Goal: Transaction & Acquisition: Obtain resource

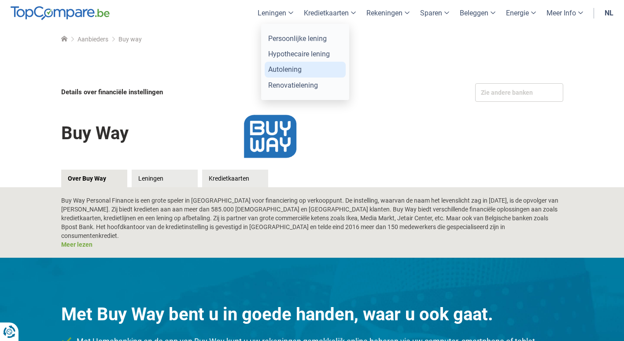
click at [286, 70] on link "Autolening" at bounding box center [305, 69] width 81 height 15
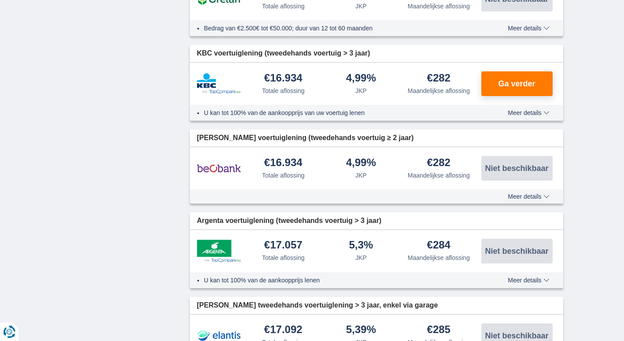
scroll to position [749, 0]
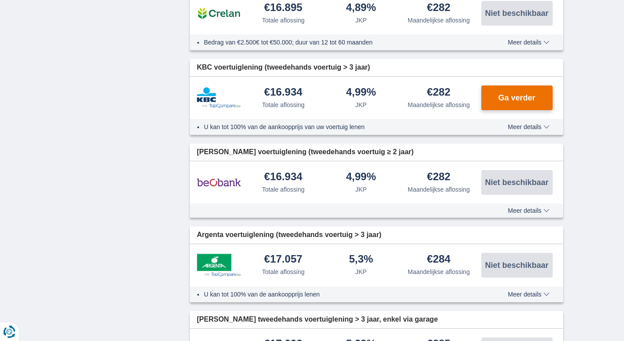
click at [511, 101] on span "Ga verder" at bounding box center [516, 98] width 37 height 8
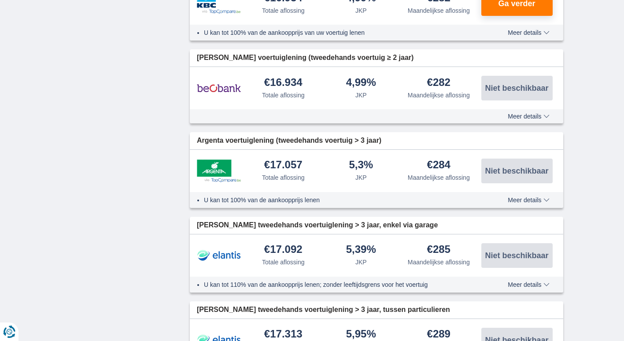
scroll to position [837, 0]
